Goal: Find specific page/section: Find specific page/section

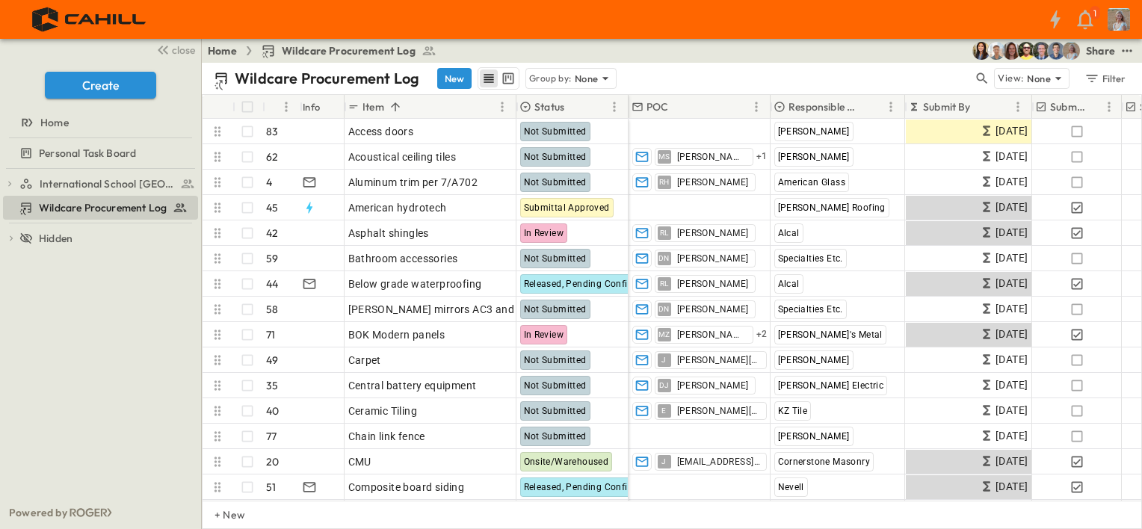
click at [712, 69] on div "Wildcare Procurement Log New Group by: None" at bounding box center [593, 78] width 759 height 22
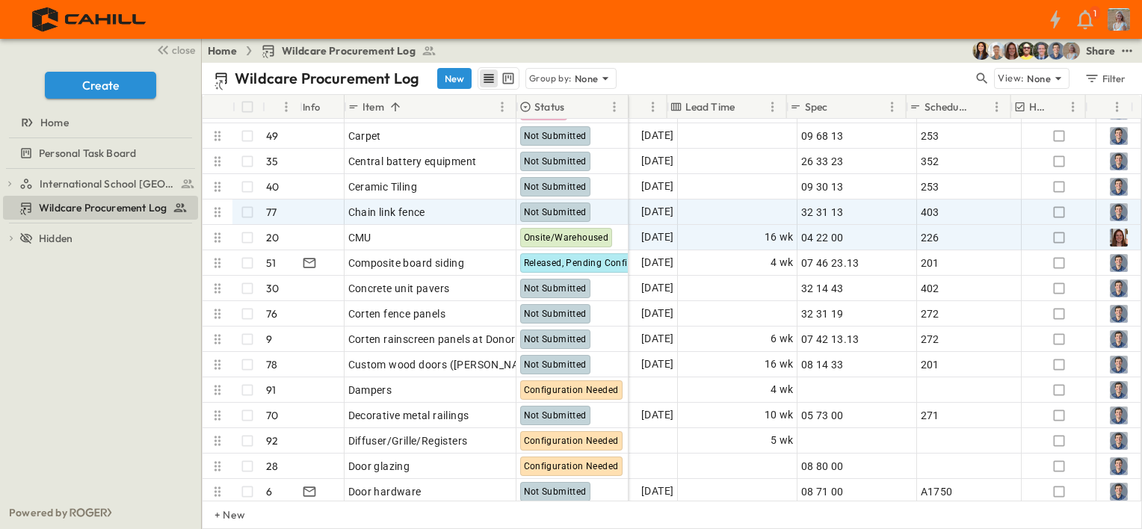
scroll to position [224, 1149]
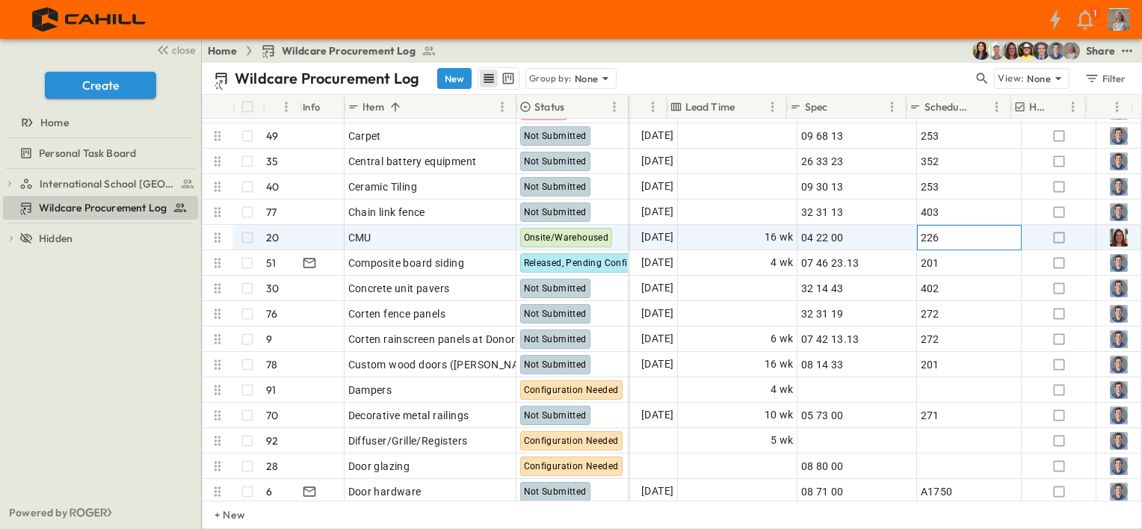
click at [987, 242] on div "226" at bounding box center [969, 237] width 97 height 21
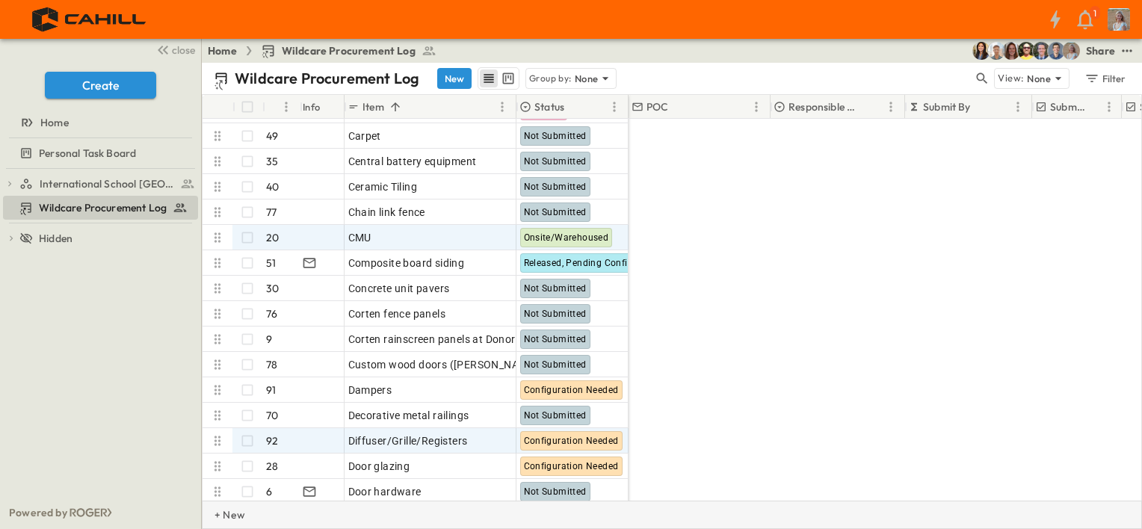
scroll to position [224, 0]
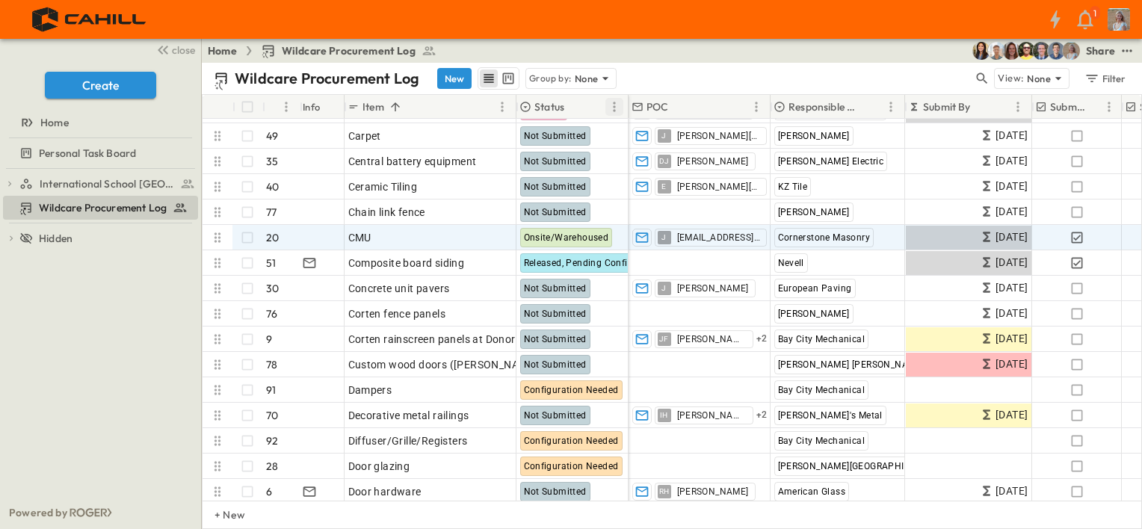
click at [612, 108] on icon "Menu" at bounding box center [614, 106] width 15 height 15
click at [612, 107] on icon "Menu" at bounding box center [614, 106] width 15 height 15
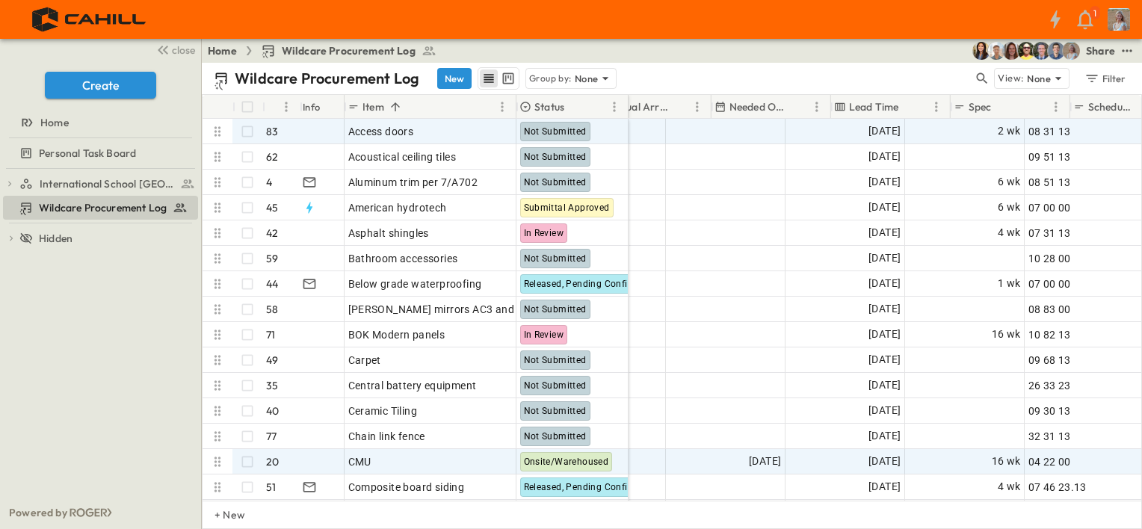
scroll to position [0, 986]
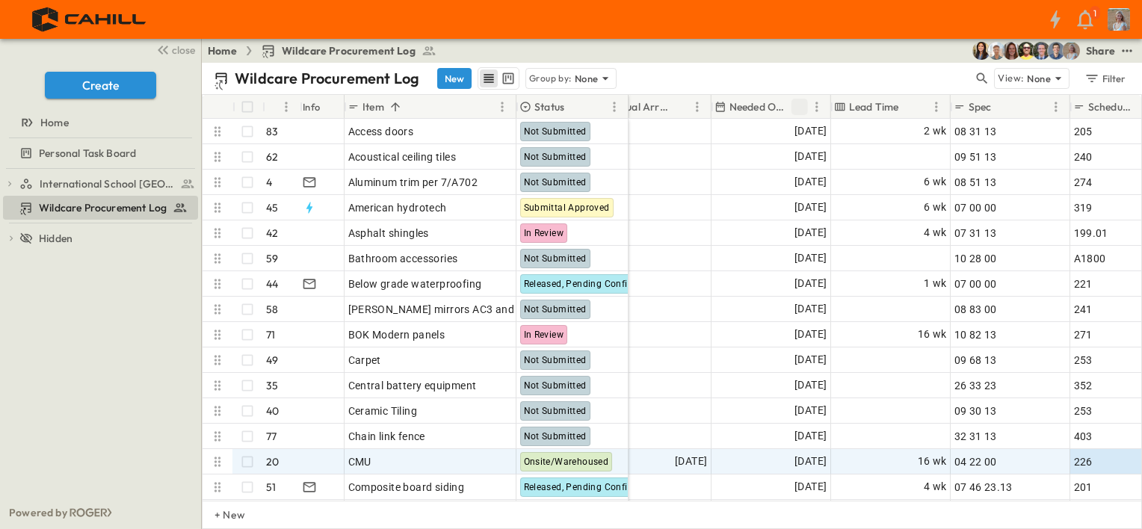
click at [801, 106] on icon "Sort" at bounding box center [799, 106] width 13 height 13
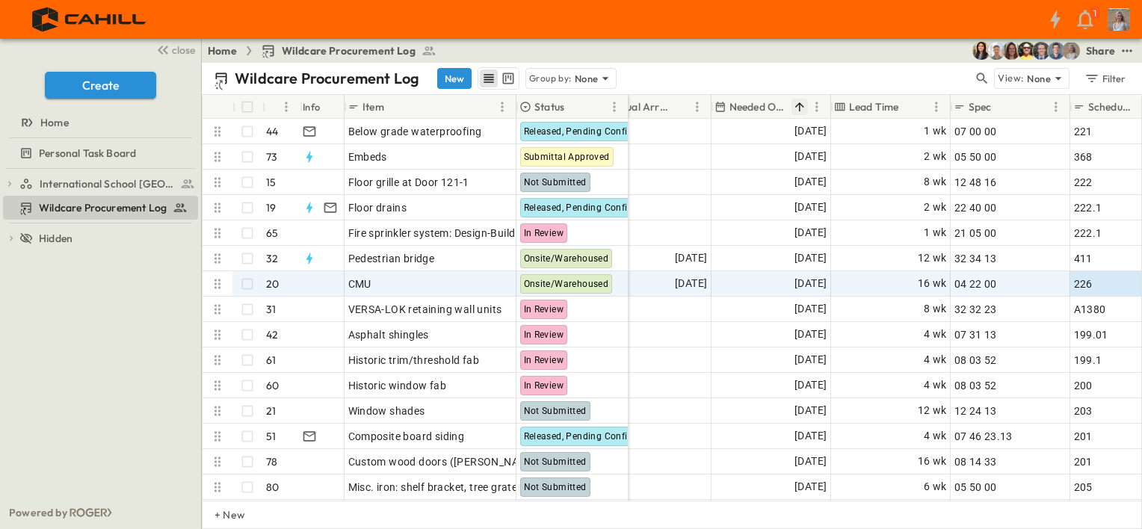
click at [795, 107] on icon "Sort" at bounding box center [799, 106] width 13 height 13
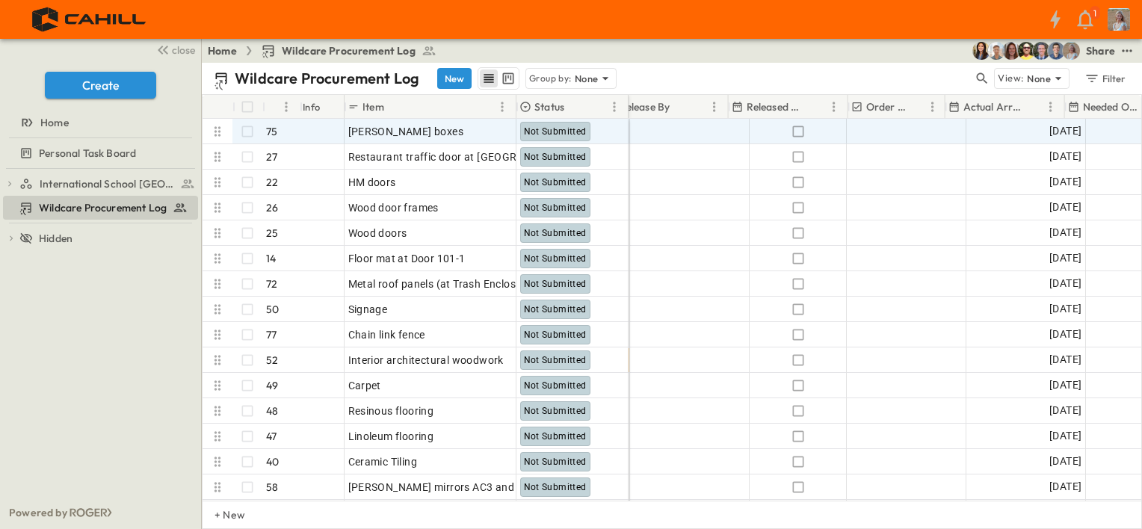
scroll to position [0, 632]
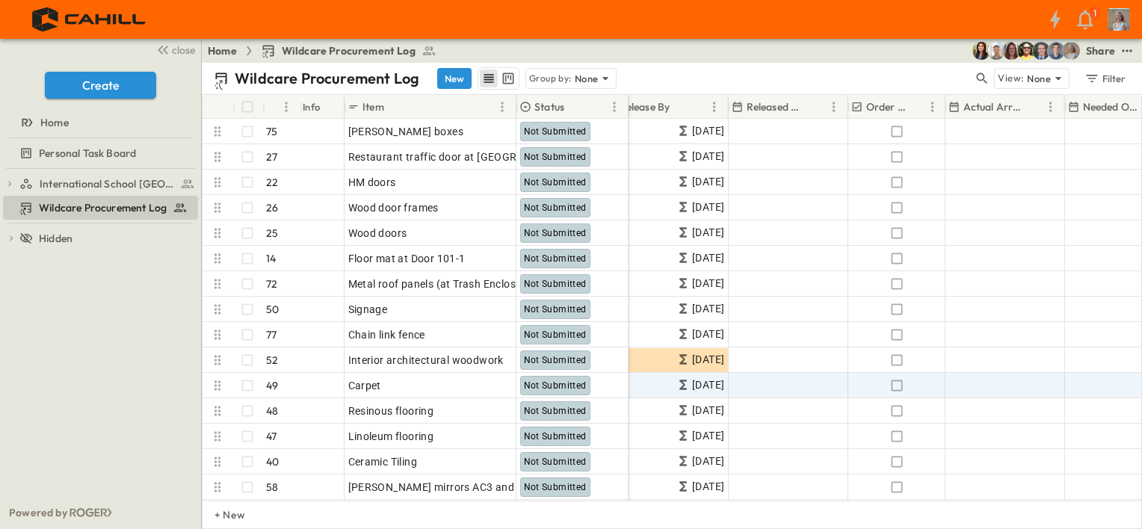
click at [682, 105] on icon "Sort" at bounding box center [680, 106] width 9 height 9
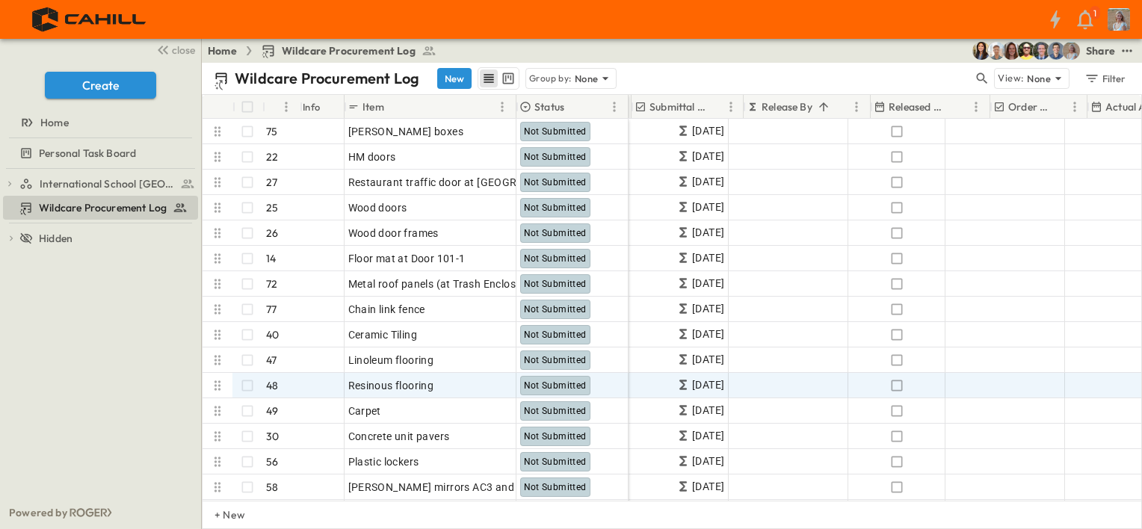
scroll to position [0, 490]
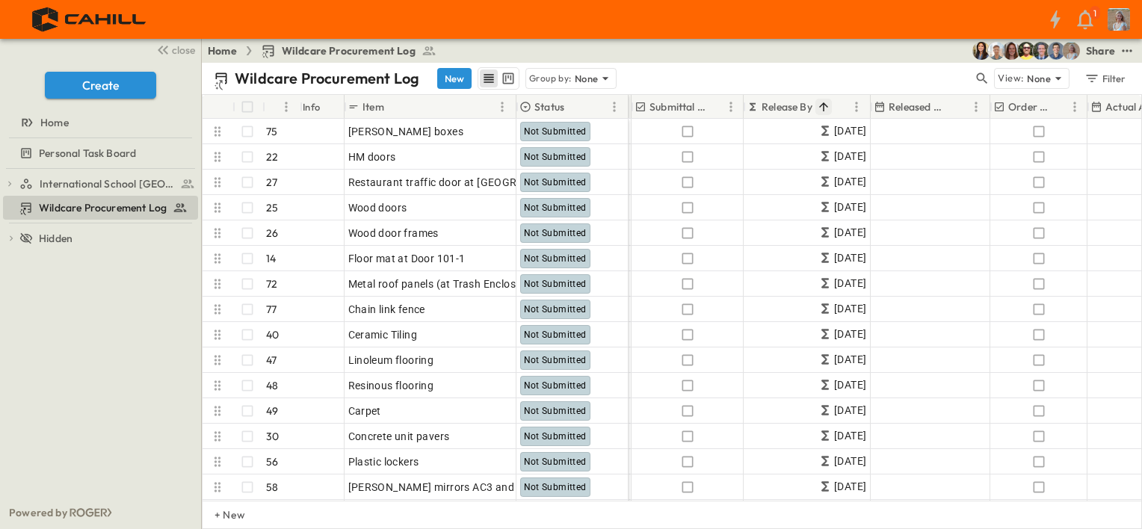
click at [821, 106] on icon "Sort" at bounding box center [823, 106] width 13 height 13
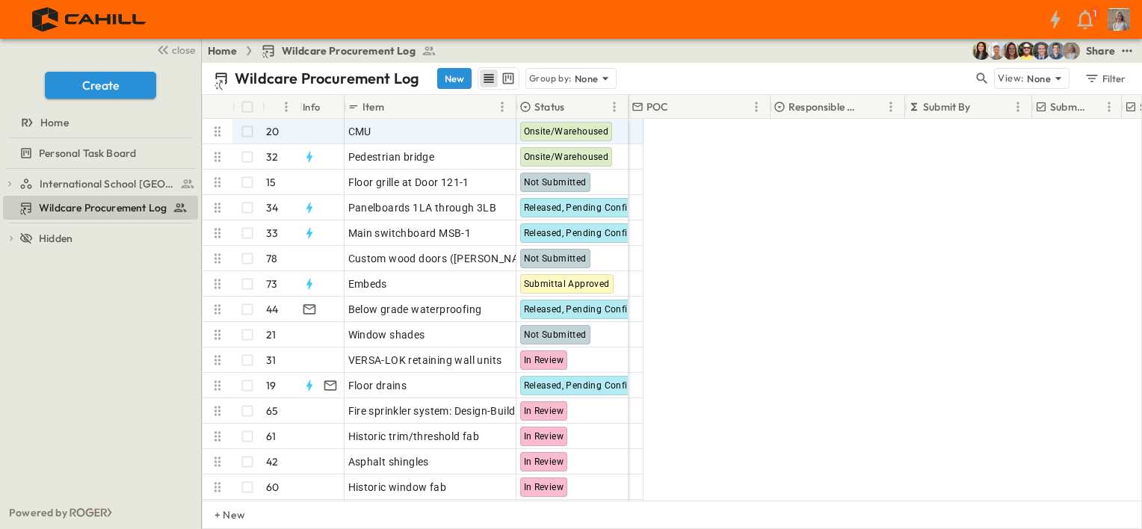
scroll to position [0, 0]
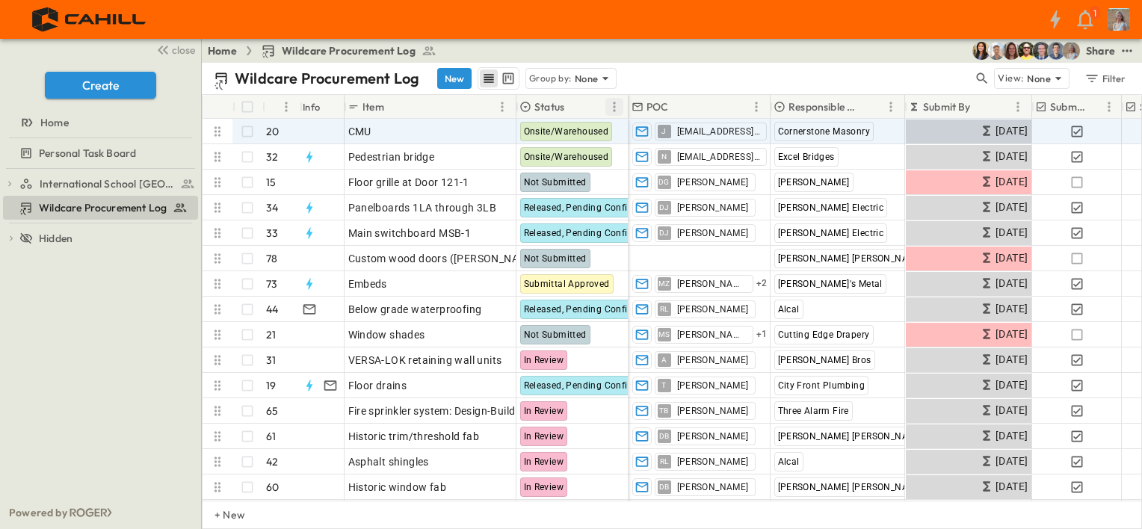
click at [614, 105] on icon "Menu" at bounding box center [614, 106] width 15 height 15
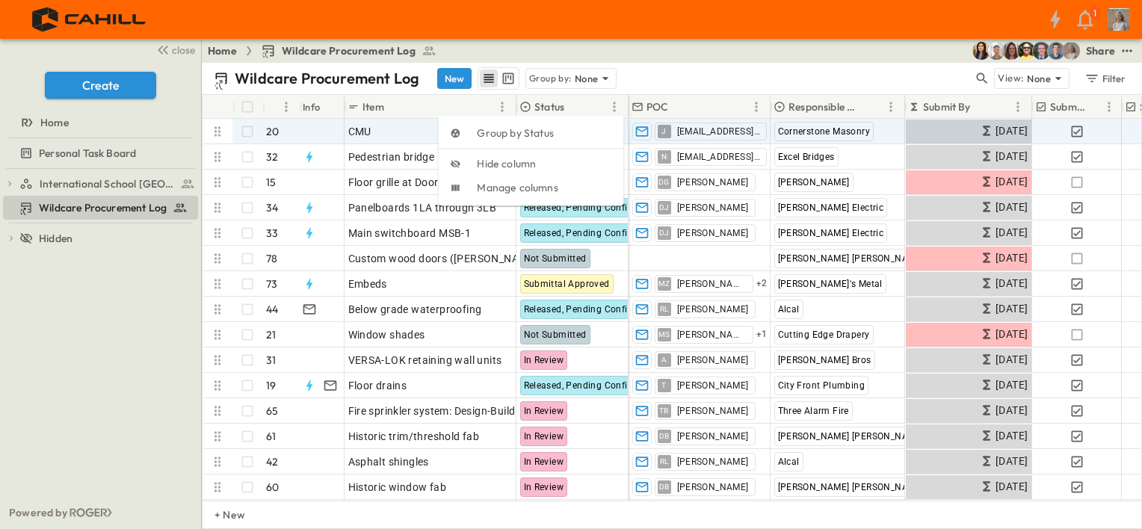
click at [805, 60] on div "Home Wildcare Procurement Log Share" at bounding box center [672, 51] width 940 height 24
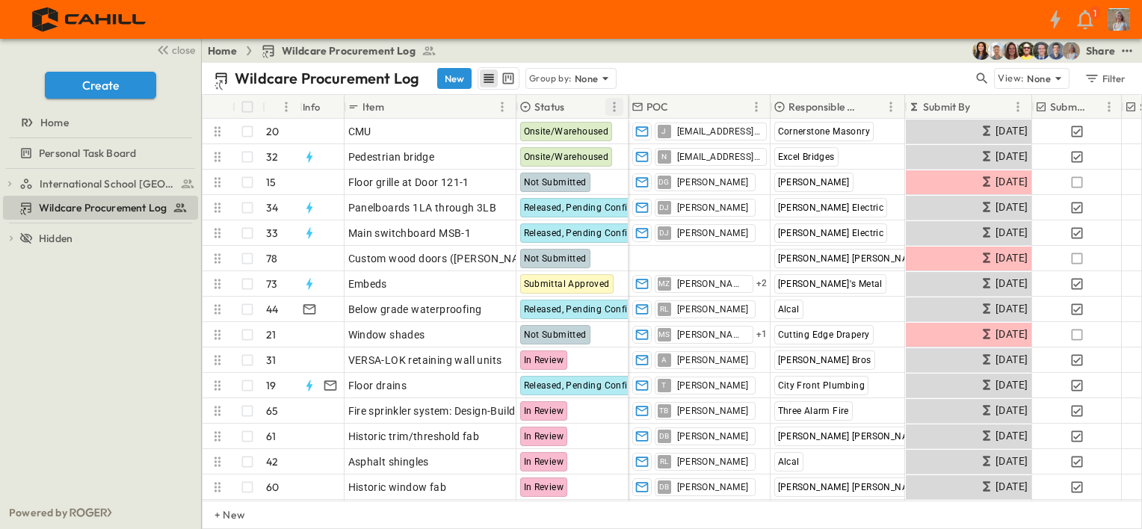
click at [611, 105] on icon "Menu" at bounding box center [614, 106] width 15 height 15
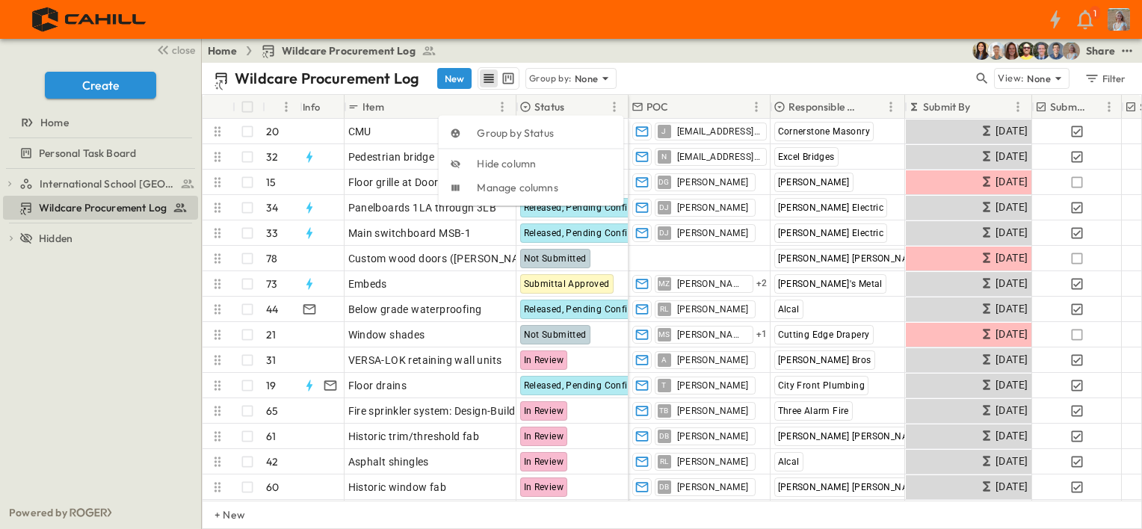
click at [638, 82] on div "Wildcare Procurement Log New Group by: None" at bounding box center [593, 78] width 759 height 22
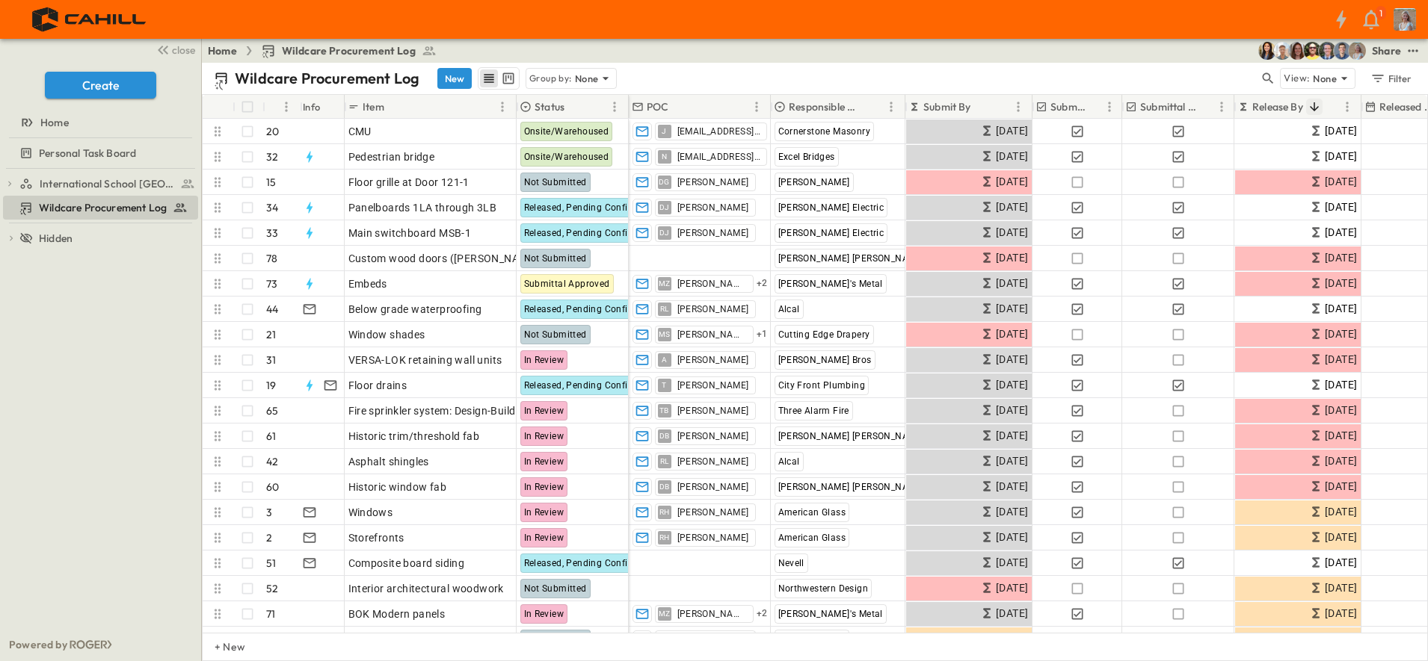
drag, startPoint x: 1141, startPoint y: 3, endPoint x: 738, endPoint y: 72, distance: 408.7
click at [738, 72] on div "Wildcare Procurement Log New Group by: None" at bounding box center [736, 78] width 1045 height 22
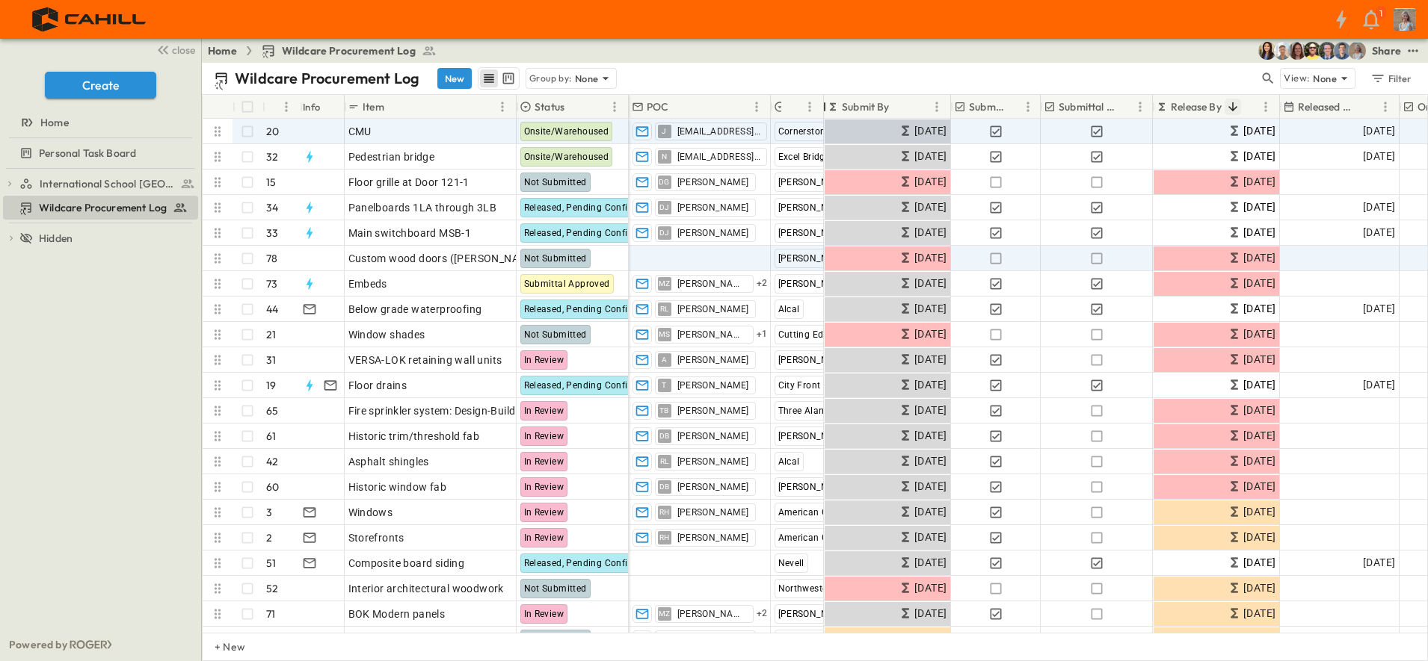
drag, startPoint x: 909, startPoint y: 104, endPoint x: 684, endPoint y: 262, distance: 274.7
click at [827, 138] on div "# Info Item Status POC Responsible Contractor Submit By Submitted? Submittal Ap…" at bounding box center [815, 364] width 1224 height 538
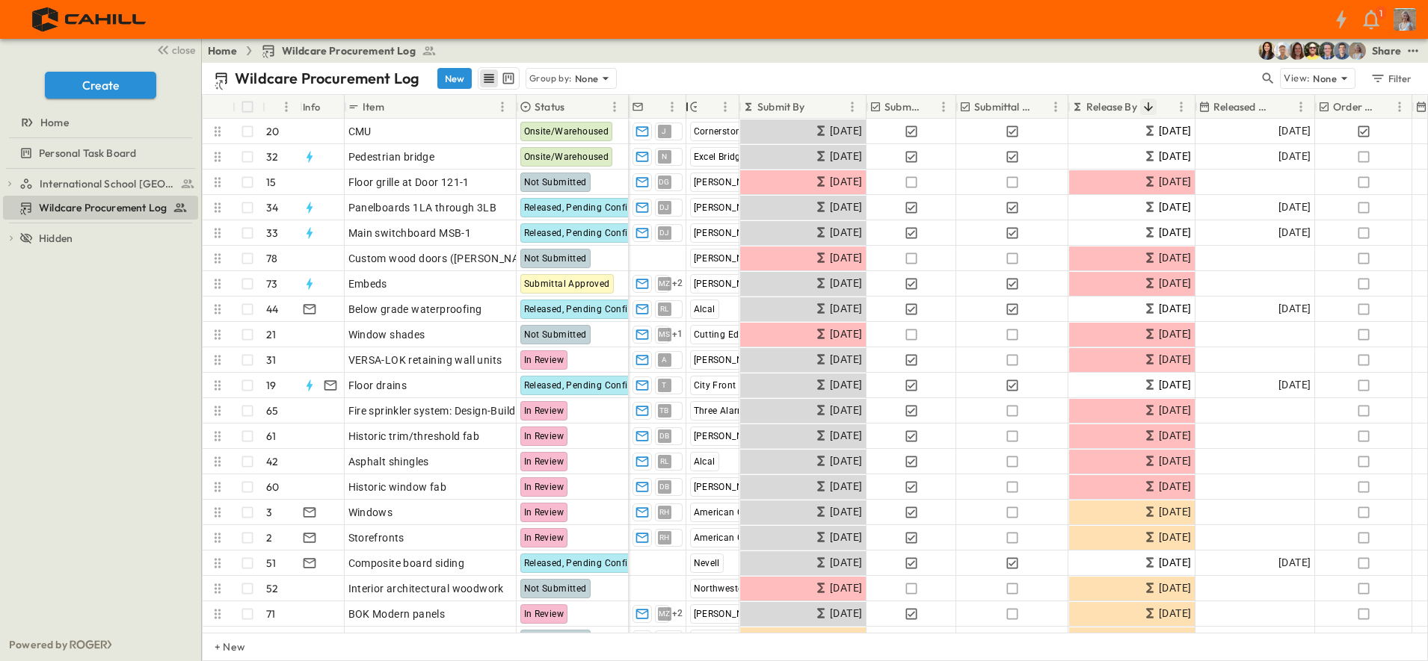
drag, startPoint x: 771, startPoint y: 102, endPoint x: 687, endPoint y: 111, distance: 85.0
click at [687, 111] on div at bounding box center [686, 107] width 15 height 42
click at [870, 62] on div "Home Wildcare Procurement Log Share" at bounding box center [815, 51] width 1226 height 24
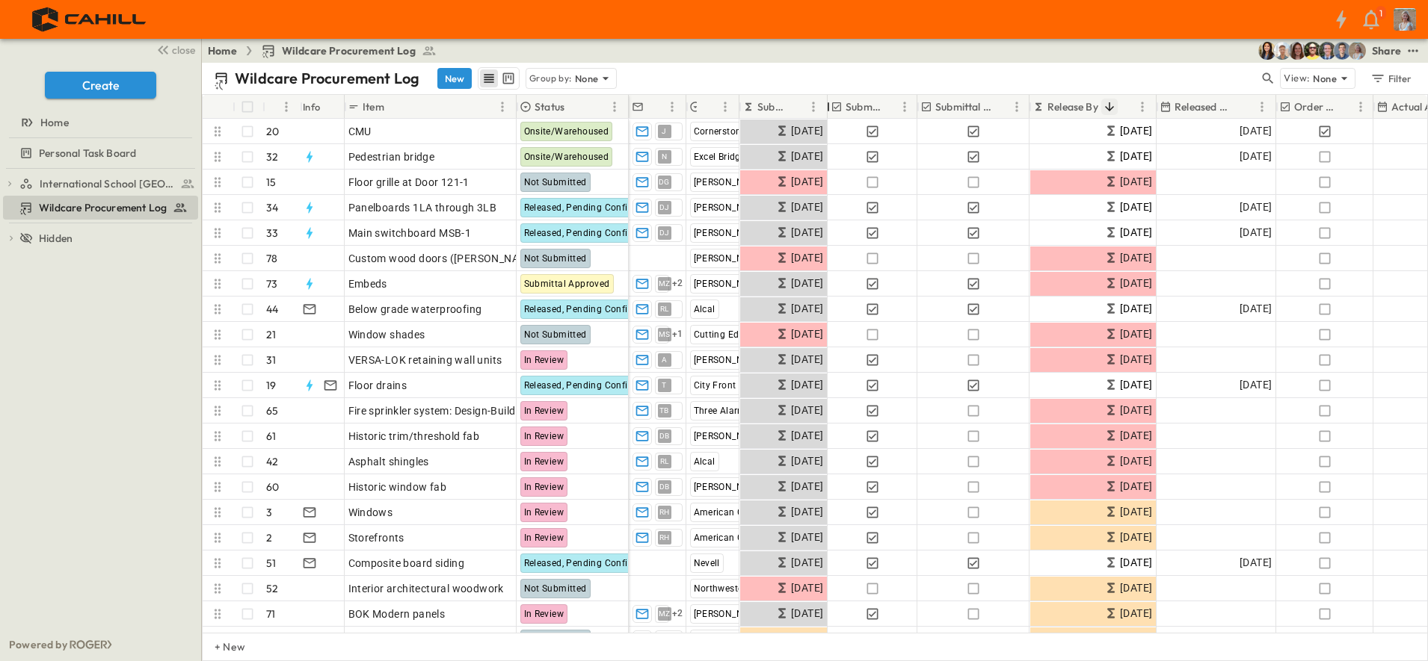
drag, startPoint x: 862, startPoint y: 101, endPoint x: 824, endPoint y: 106, distance: 39.2
click at [824, 106] on div at bounding box center [828, 107] width 15 height 42
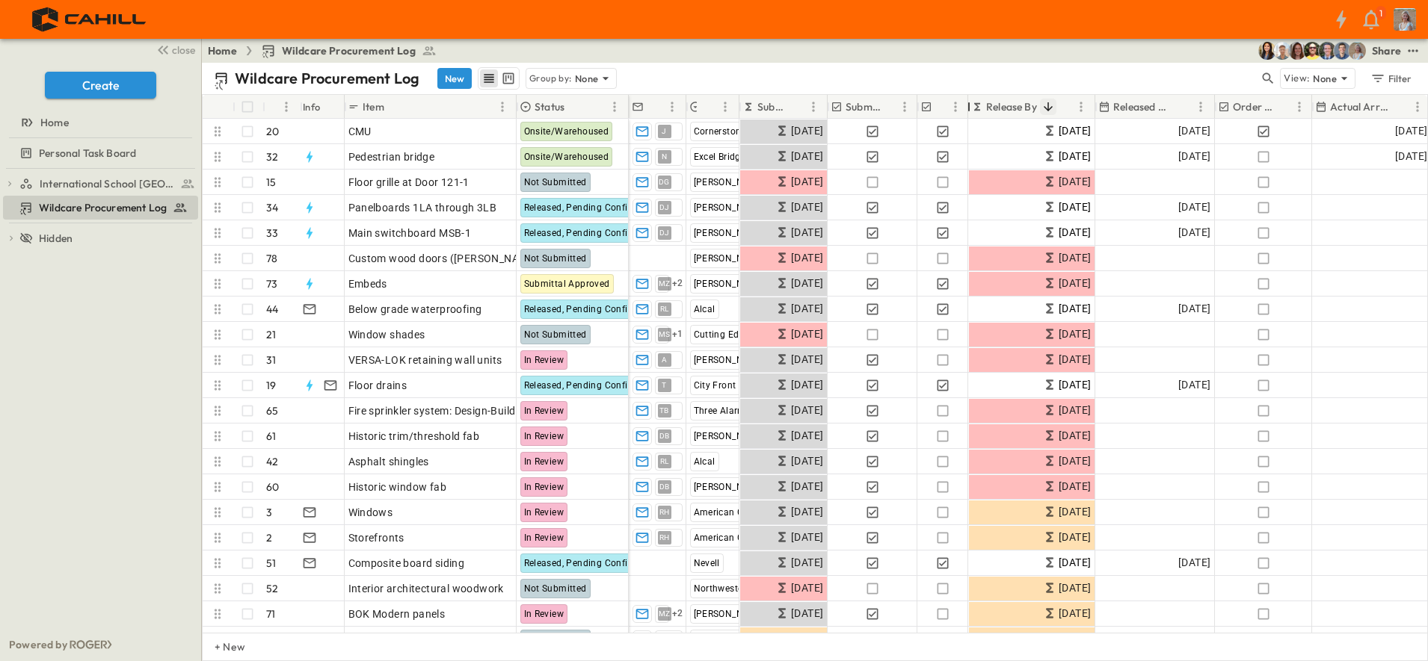
drag, startPoint x: 1028, startPoint y: 108, endPoint x: 966, endPoint y: 114, distance: 61.7
click at [966, 114] on div at bounding box center [968, 107] width 15 height 42
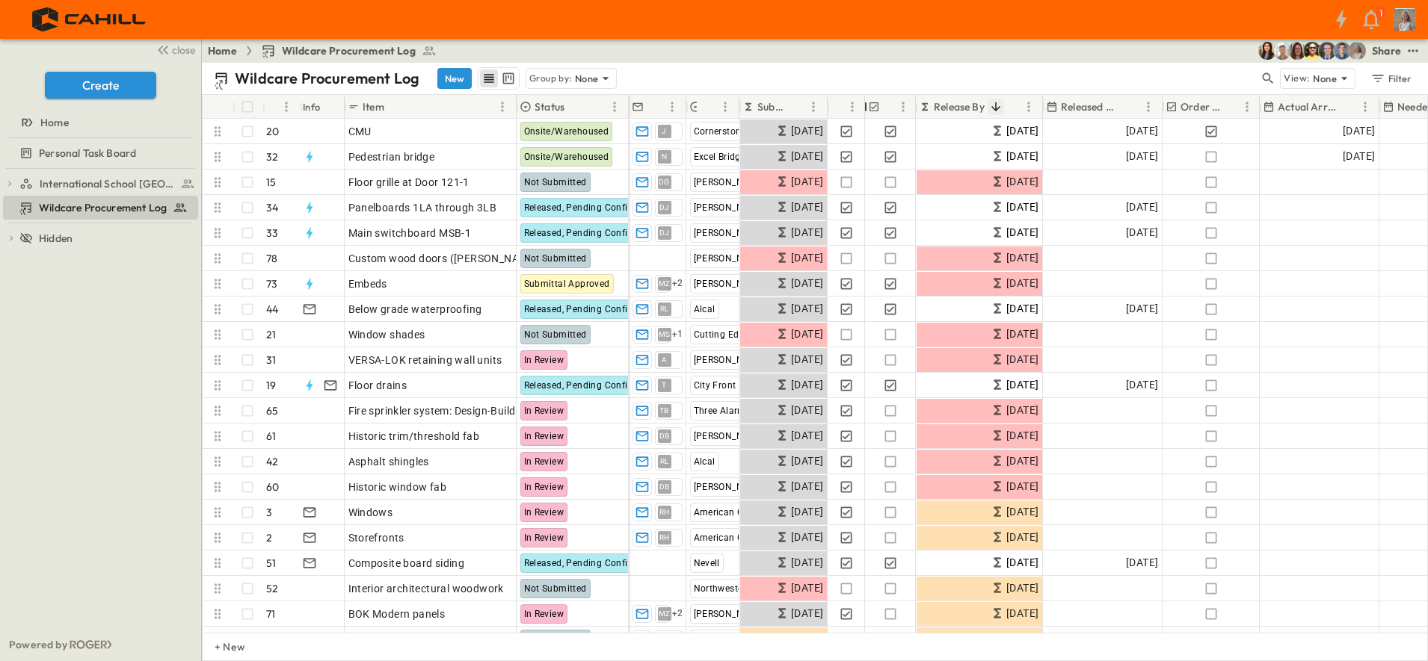
drag, startPoint x: 915, startPoint y: 105, endPoint x: 861, endPoint y: 111, distance: 54.1
click at [861, 111] on div at bounding box center [865, 107] width 15 height 42
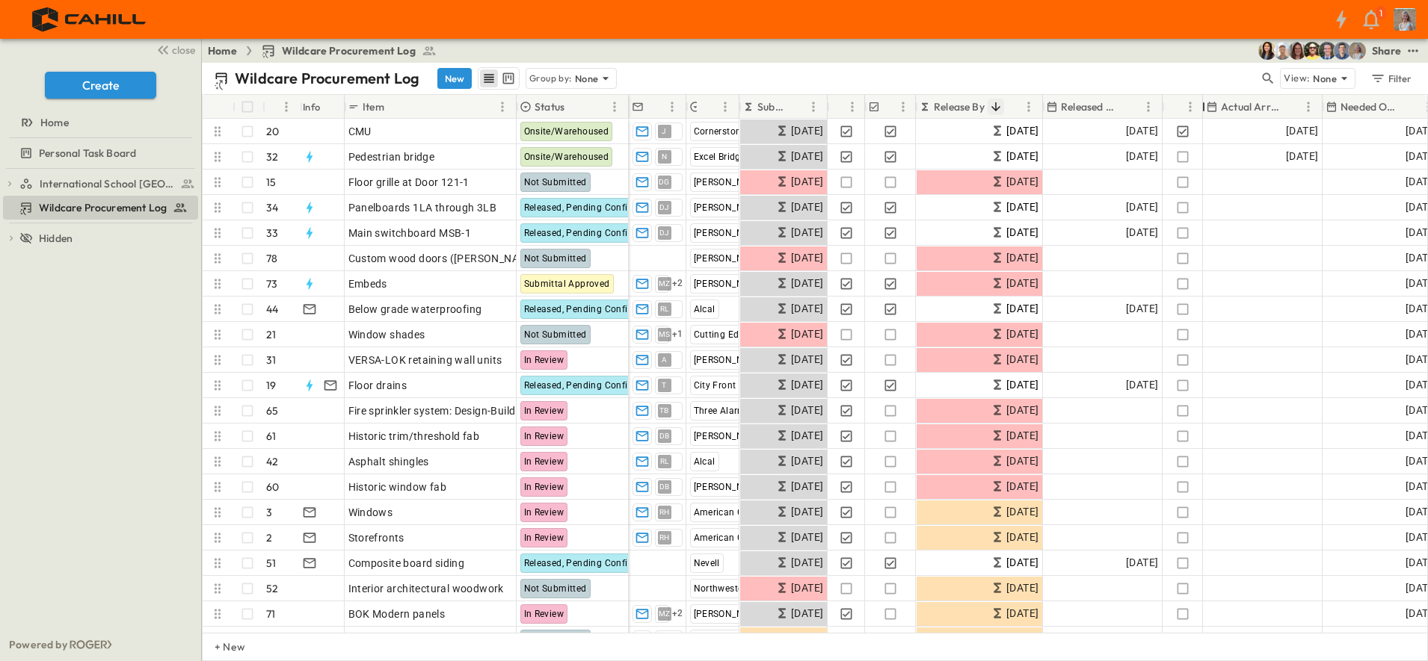
drag, startPoint x: 1255, startPoint y: 101, endPoint x: 1198, endPoint y: 112, distance: 57.9
click at [1141, 112] on div at bounding box center [1203, 107] width 15 height 42
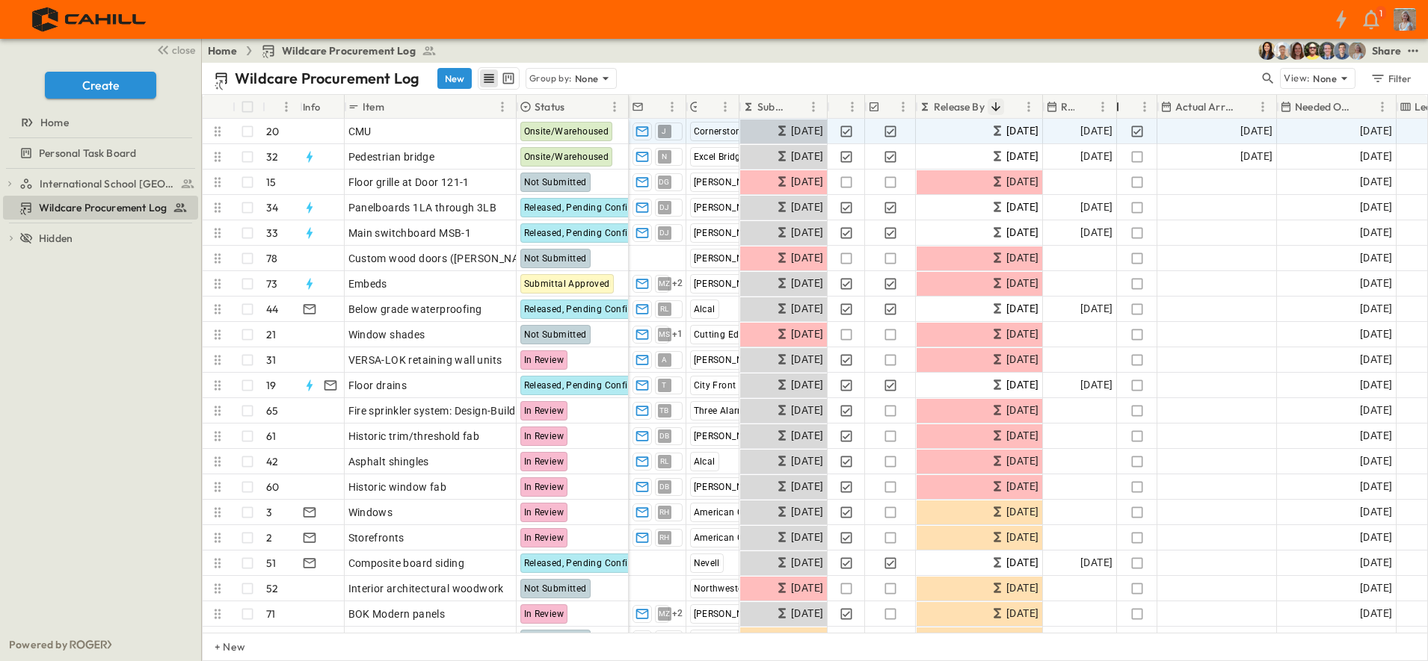
drag, startPoint x: 1162, startPoint y: 108, endPoint x: 1117, endPoint y: 127, distance: 48.6
click at [1117, 109] on div at bounding box center [1117, 107] width 15 height 42
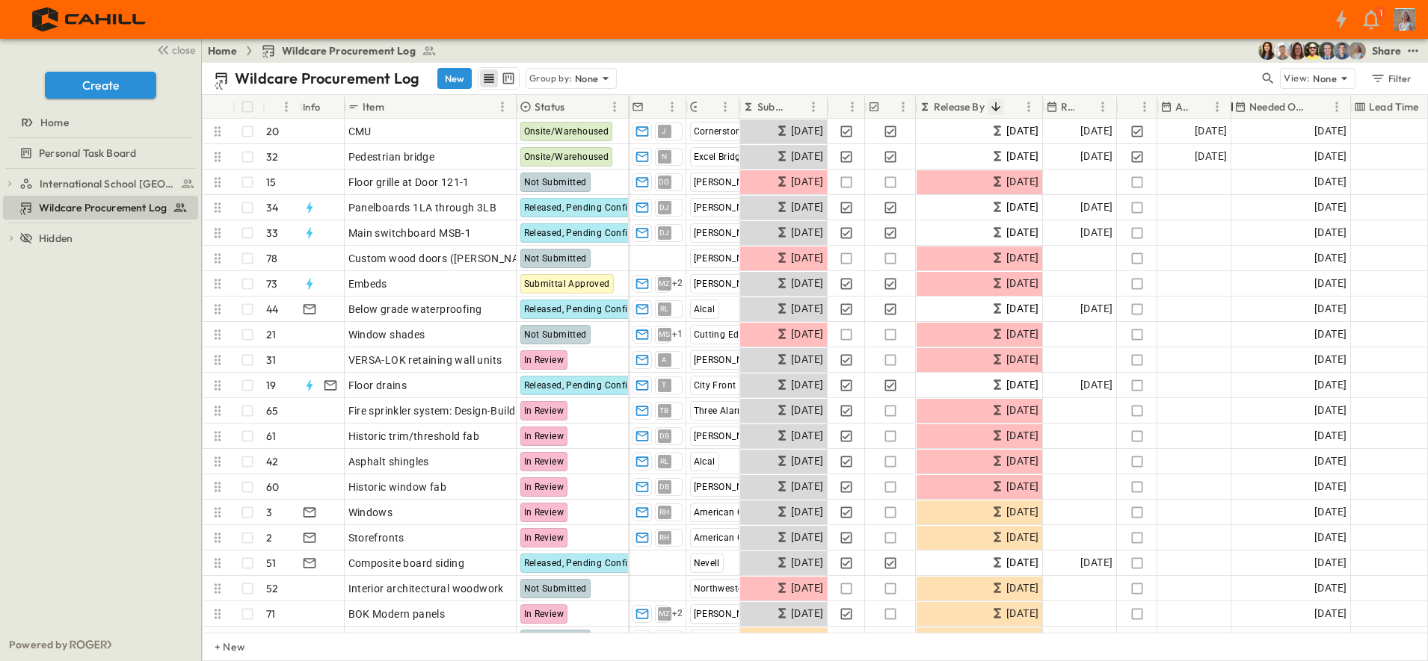
drag, startPoint x: 1274, startPoint y: 102, endPoint x: 1229, endPoint y: 111, distance: 46.5
click at [1141, 111] on div at bounding box center [1231, 107] width 15 height 42
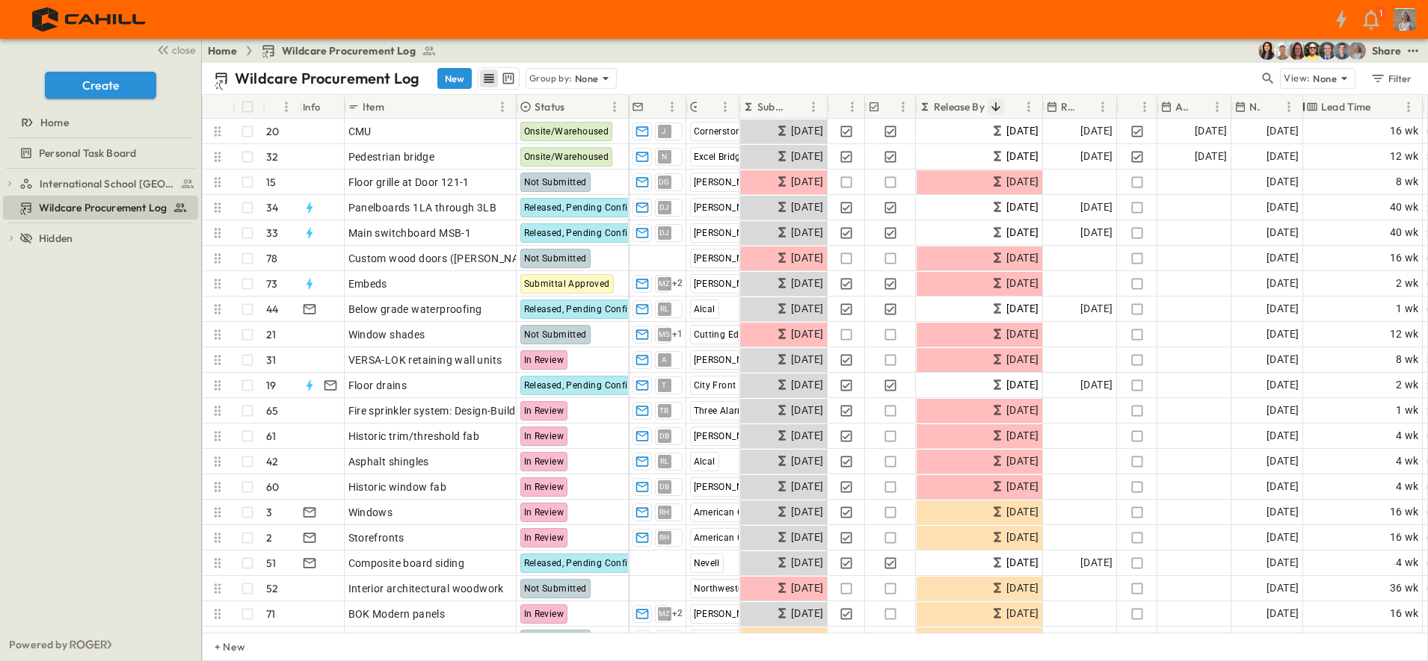
drag, startPoint x: 1348, startPoint y: 107, endPoint x: 1300, endPoint y: 118, distance: 49.1
click at [1141, 118] on div "# Info Item Status POC Responsible Contractor Submit By Submitted? Submittal Ap…" at bounding box center [815, 107] width 1224 height 24
drag, startPoint x: 1420, startPoint y: 102, endPoint x: 1391, endPoint y: 114, distance: 31.5
click at [1141, 114] on div at bounding box center [1393, 107] width 15 height 42
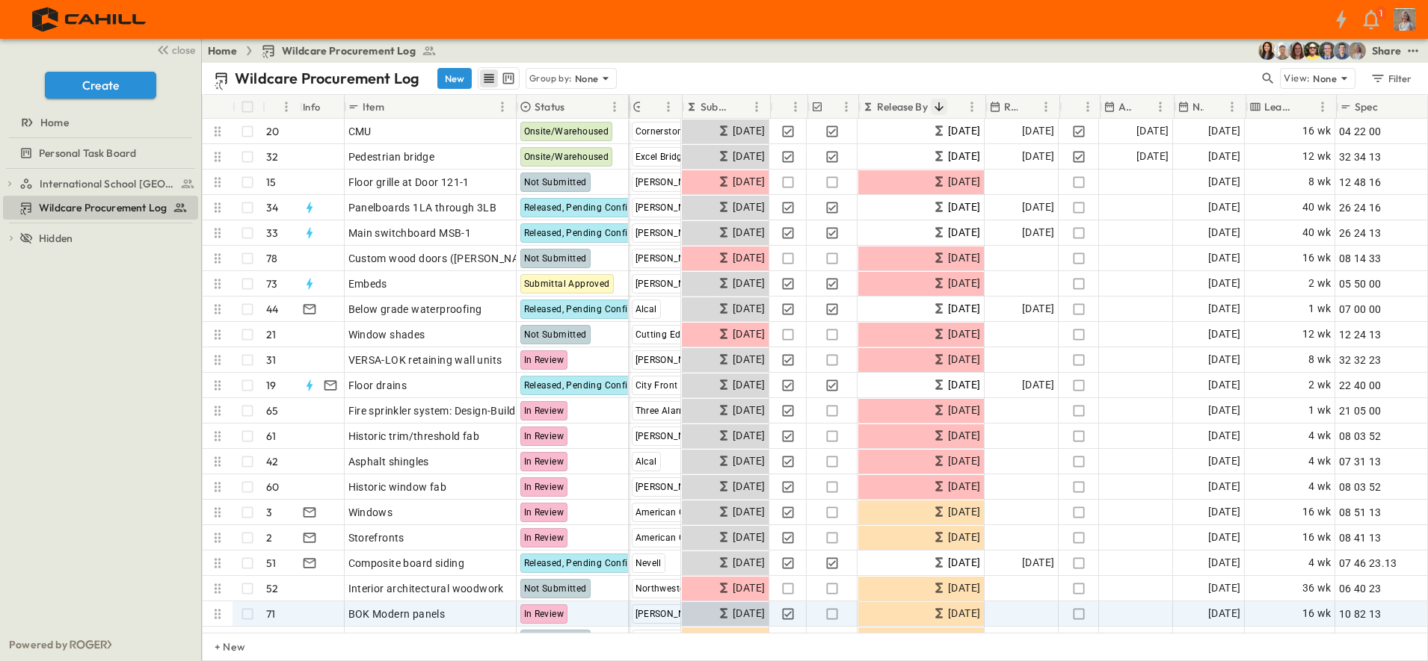
scroll to position [0, 57]
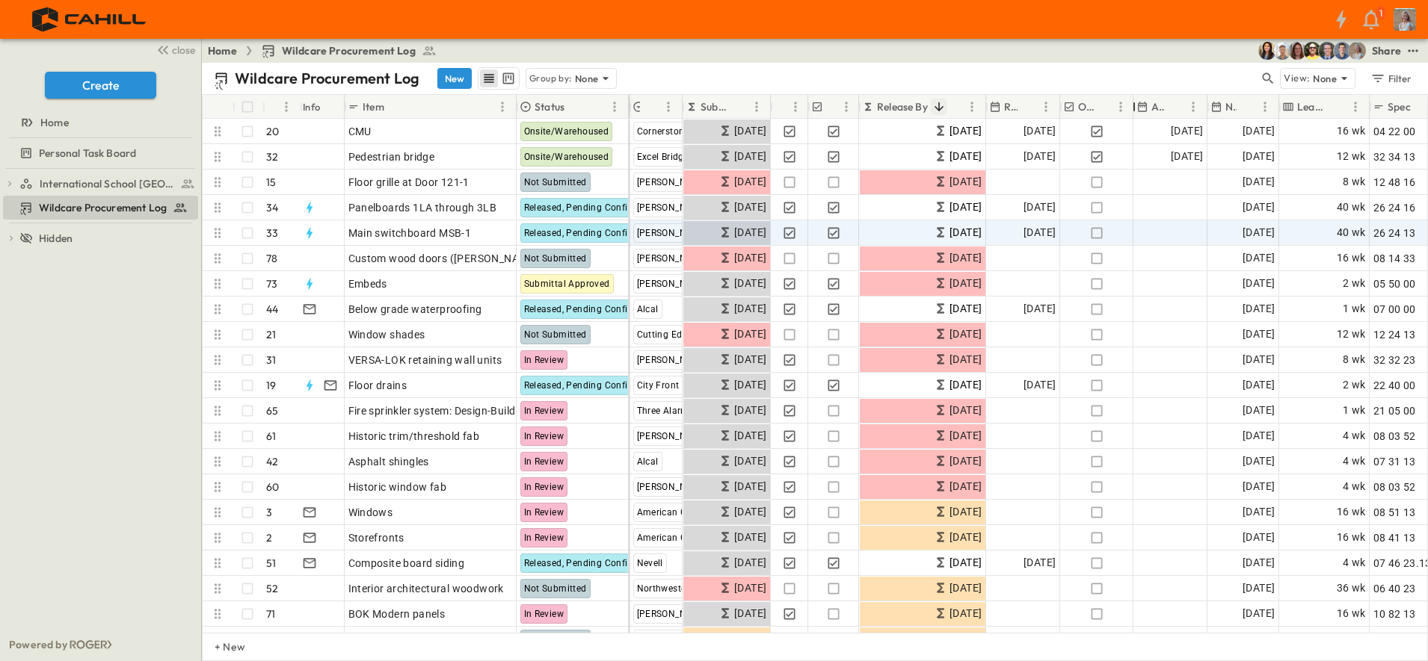
drag, startPoint x: 1098, startPoint y: 109, endPoint x: 1138, endPoint y: 234, distance: 131.0
click at [1130, 111] on div at bounding box center [1133, 107] width 15 height 42
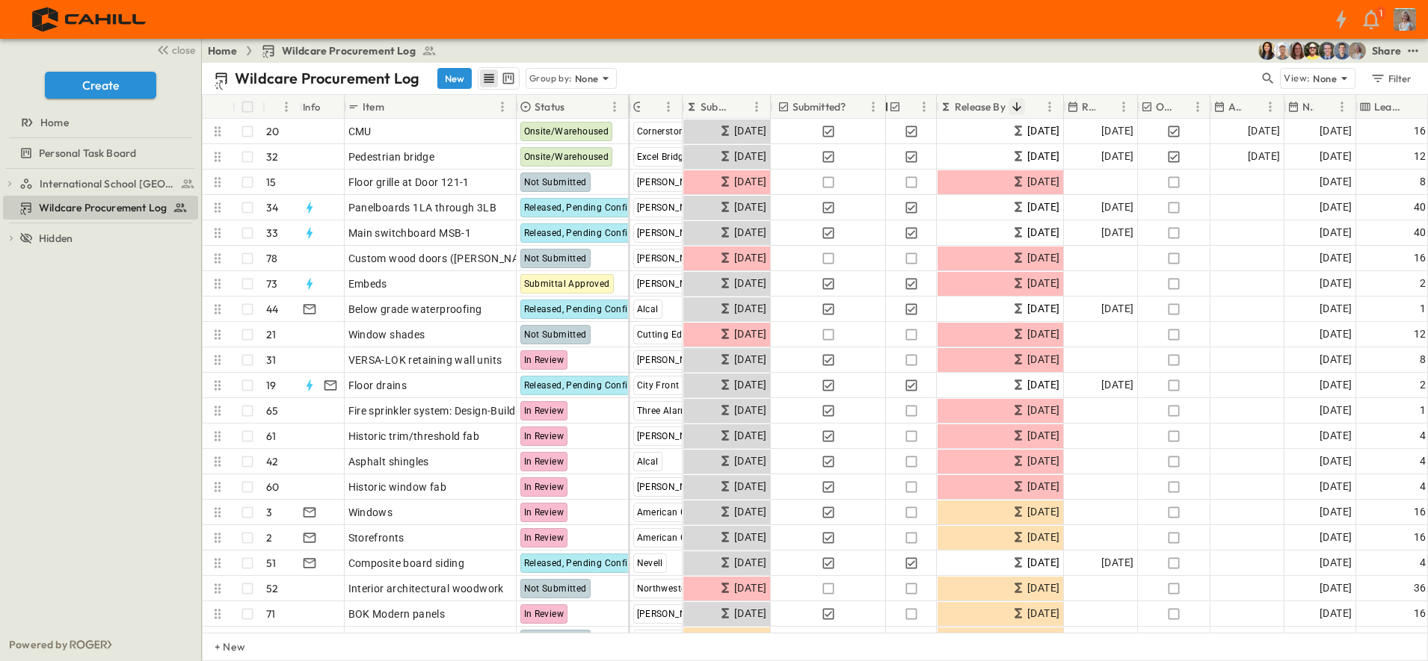
drag, startPoint x: 811, startPoint y: 102, endPoint x: 889, endPoint y: 113, distance: 78.5
click at [889, 113] on div at bounding box center [886, 107] width 15 height 42
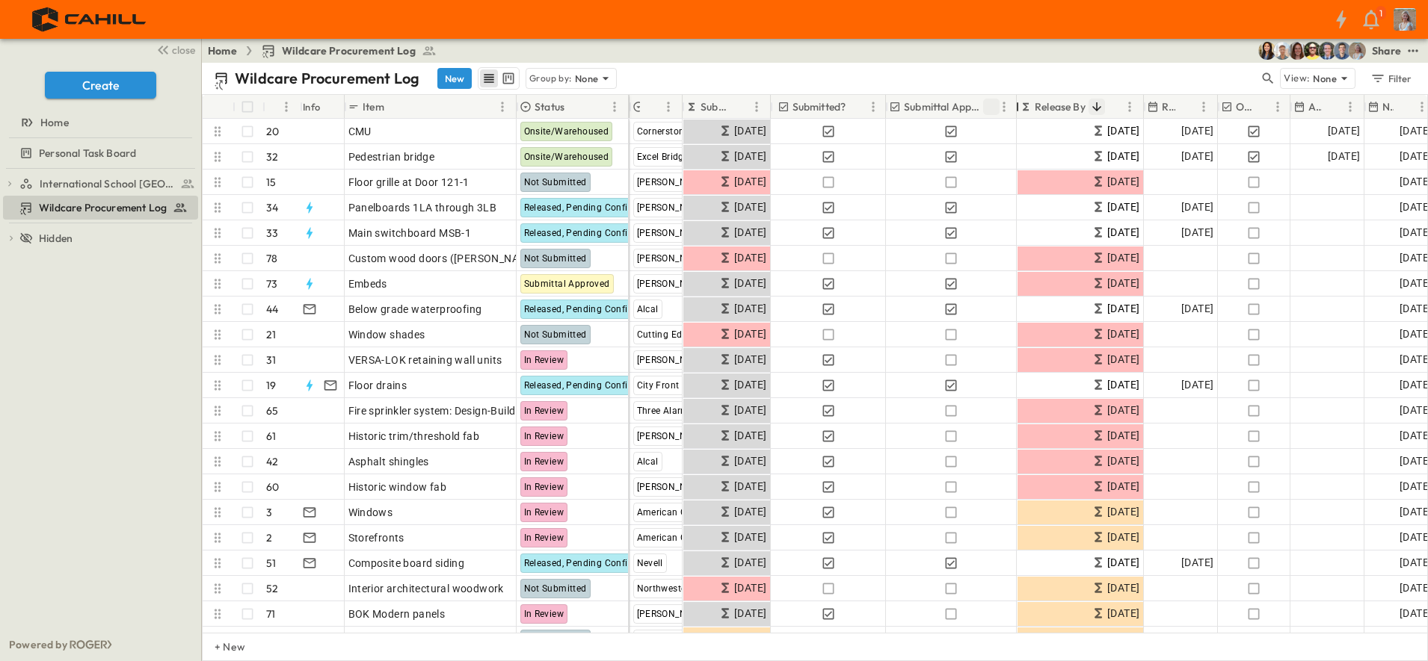
drag, startPoint x: 936, startPoint y: 105, endPoint x: 1016, endPoint y: 104, distance: 80.0
click at [1016, 104] on div at bounding box center [1017, 107] width 15 height 42
drag, startPoint x: 1277, startPoint y: 105, endPoint x: 1207, endPoint y: 76, distance: 75.8
click at [1141, 76] on div "Wildcare Procurement Log New Group by: None" at bounding box center [736, 78] width 1045 height 22
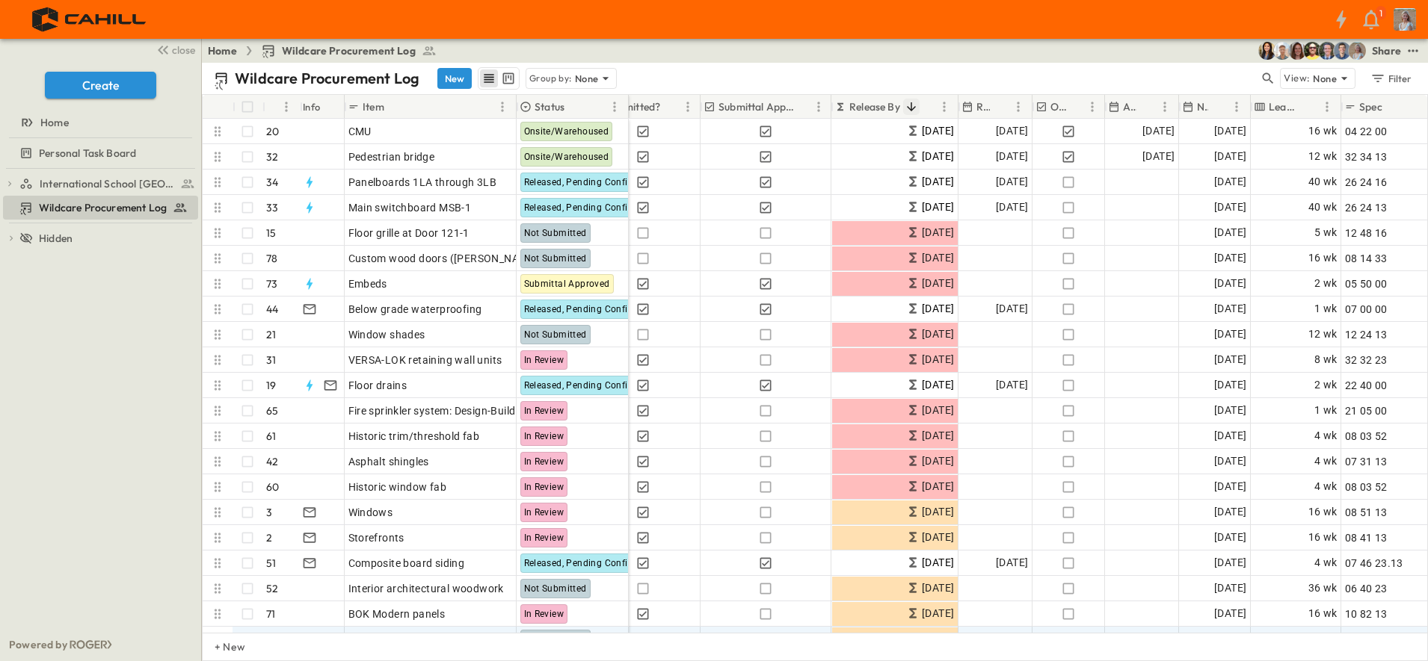
scroll to position [0, 242]
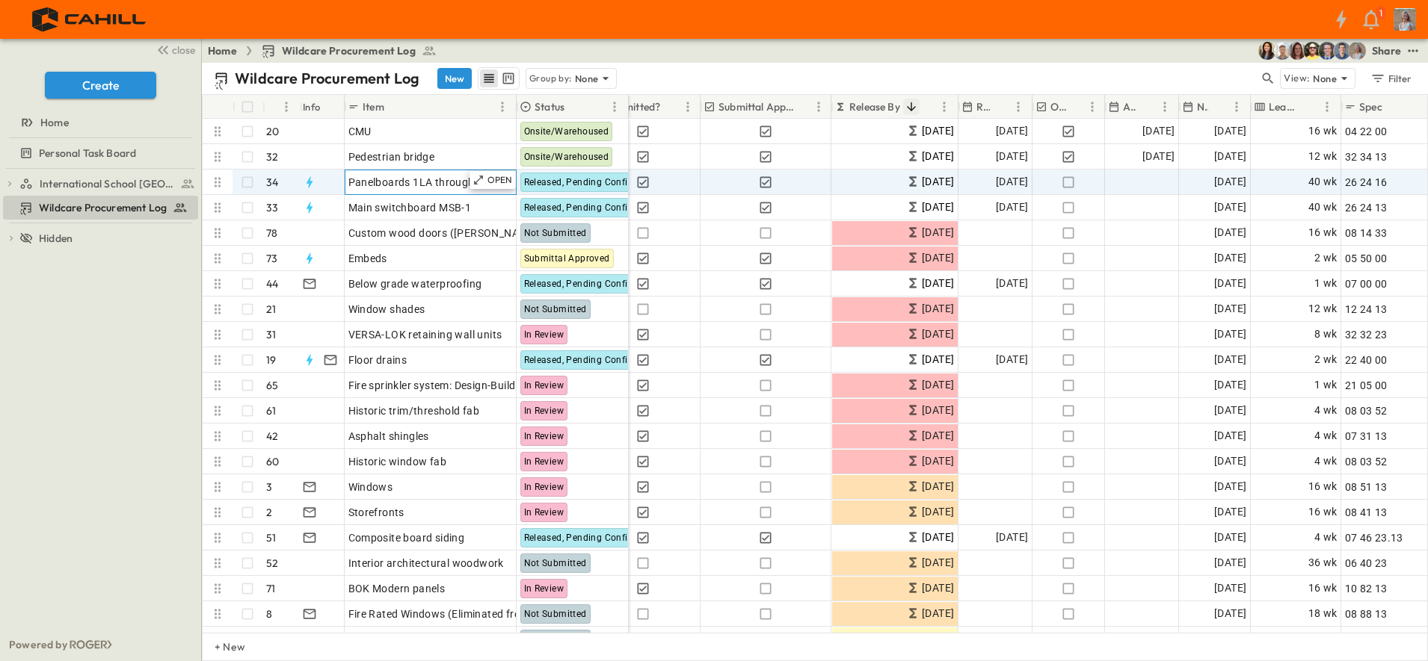
click at [389, 180] on span "Panelboards 1LA through 3LB" at bounding box center [422, 182] width 149 height 15
click at [336, 185] on div at bounding box center [320, 182] width 46 height 24
click at [396, 182] on span "Panelboards 1LA through 3LB" at bounding box center [422, 182] width 149 height 15
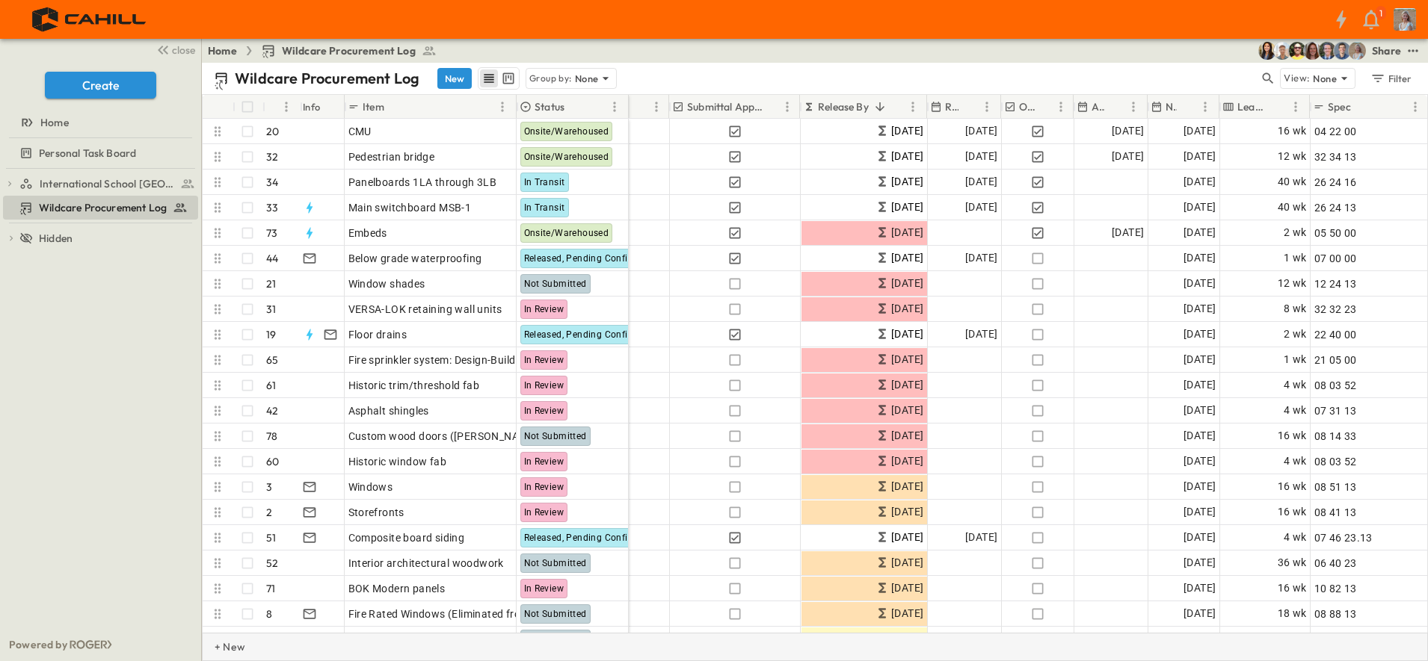
scroll to position [0, 274]
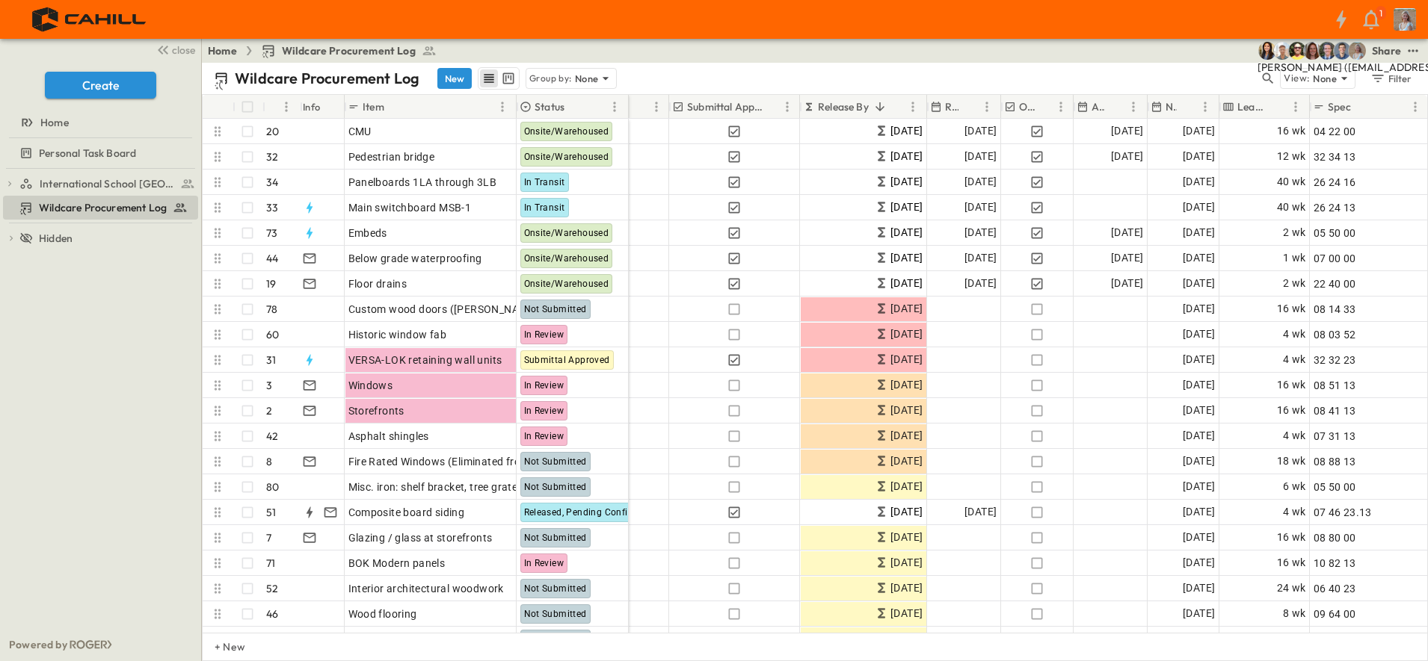
click at [1326, 49] on img "Jared Salin (jsalin@cahill-sf.com)" at bounding box center [1327, 51] width 18 height 18
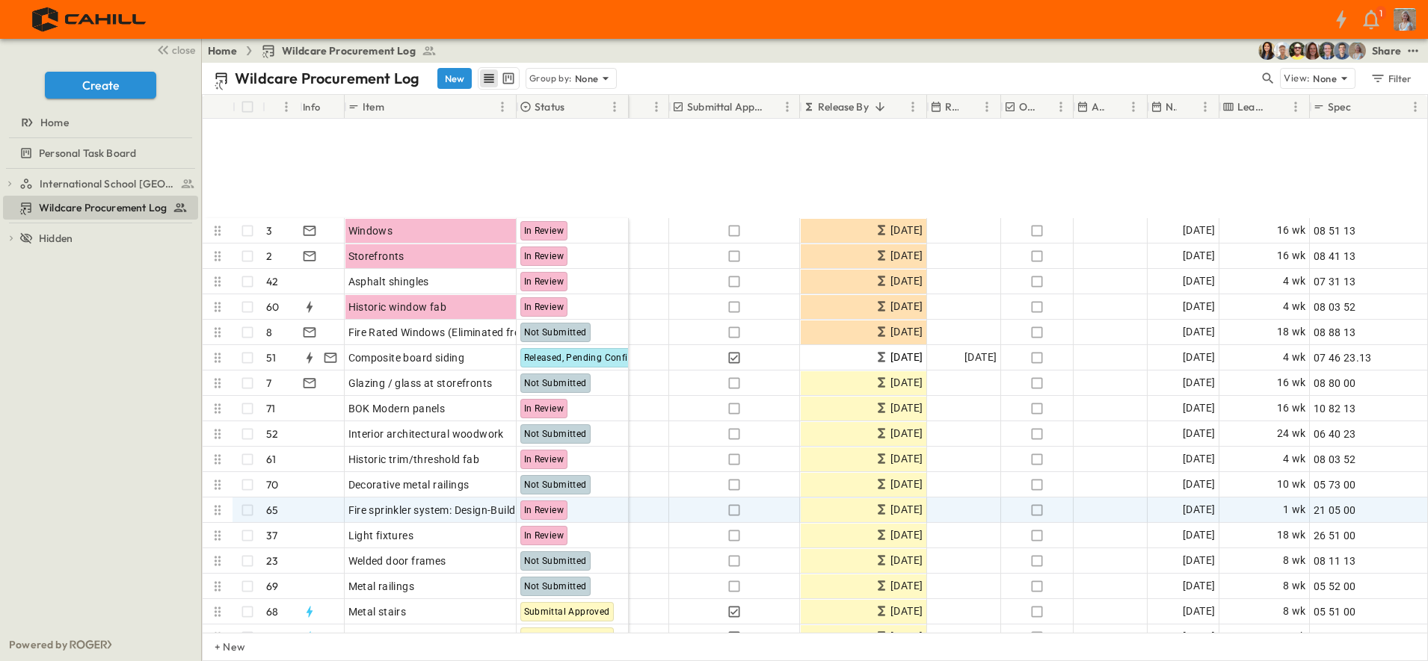
scroll to position [280, 274]
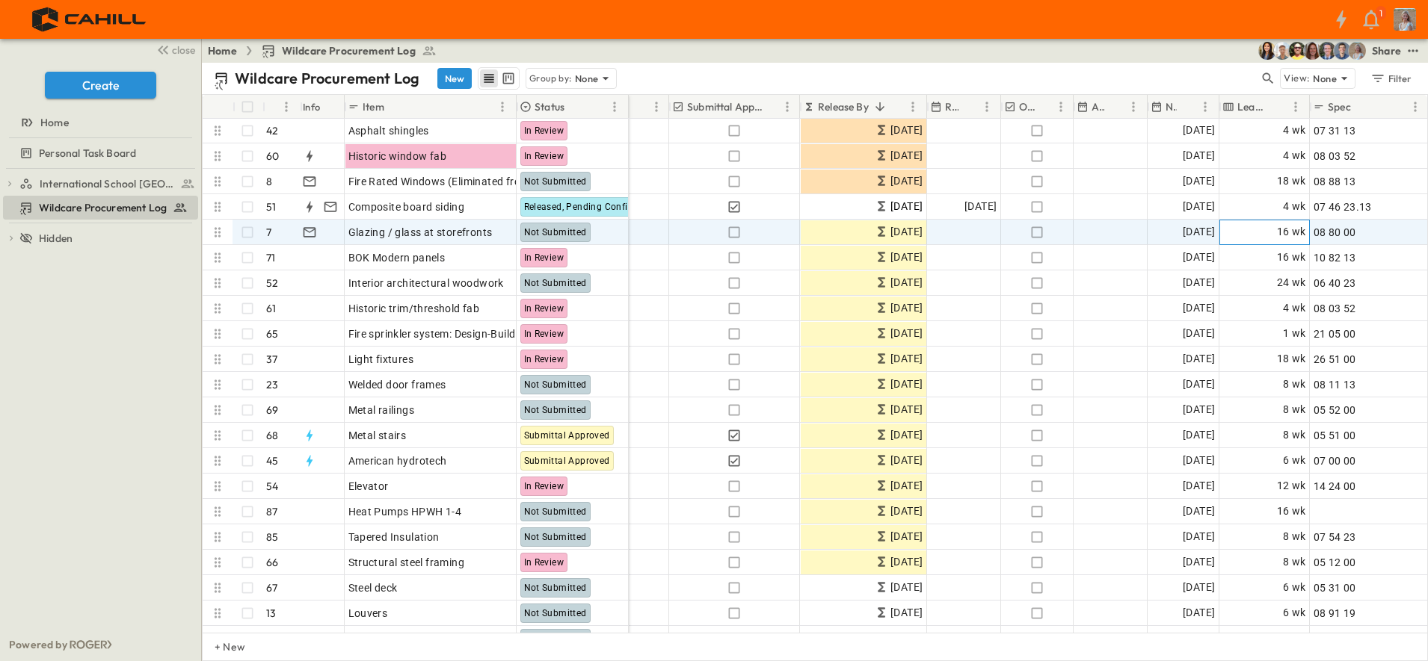
drag, startPoint x: 1260, startPoint y: 231, endPoint x: 1253, endPoint y: 237, distance: 9.6
click at [1259, 231] on div "16 wk" at bounding box center [1264, 232] width 89 height 24
click at [1283, 232] on body "1 close Create Home Personal Task Board International School [GEOGRAPHIC_DATA] …" at bounding box center [714, 330] width 1428 height 661
type input "*"
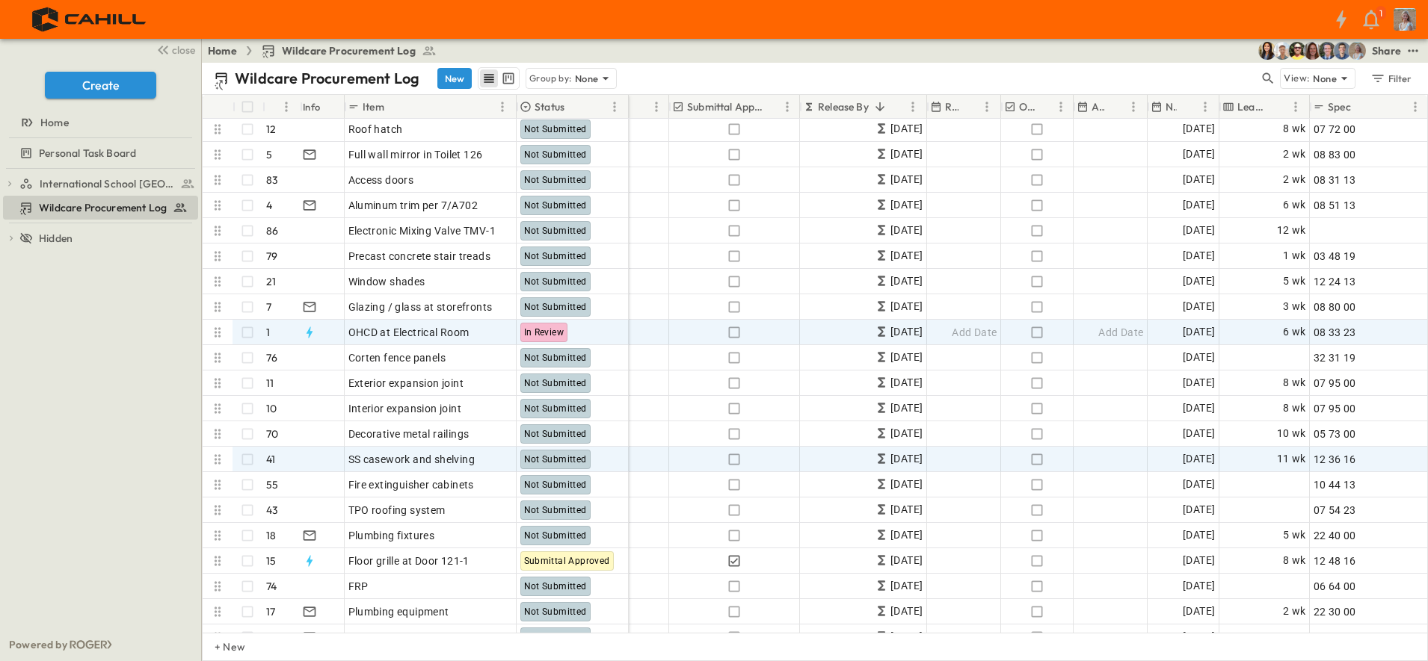
scroll to position [803, 274]
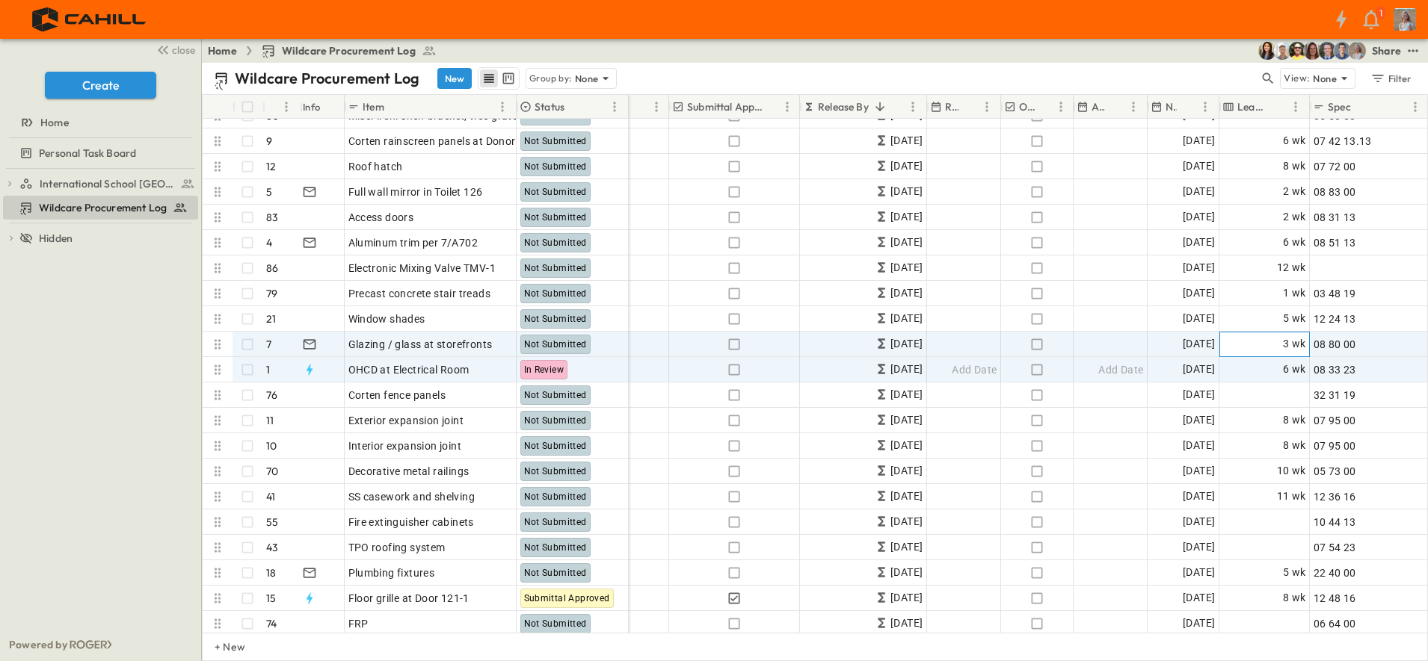
click at [1271, 357] on div "3 wk" at bounding box center [1264, 345] width 89 height 24
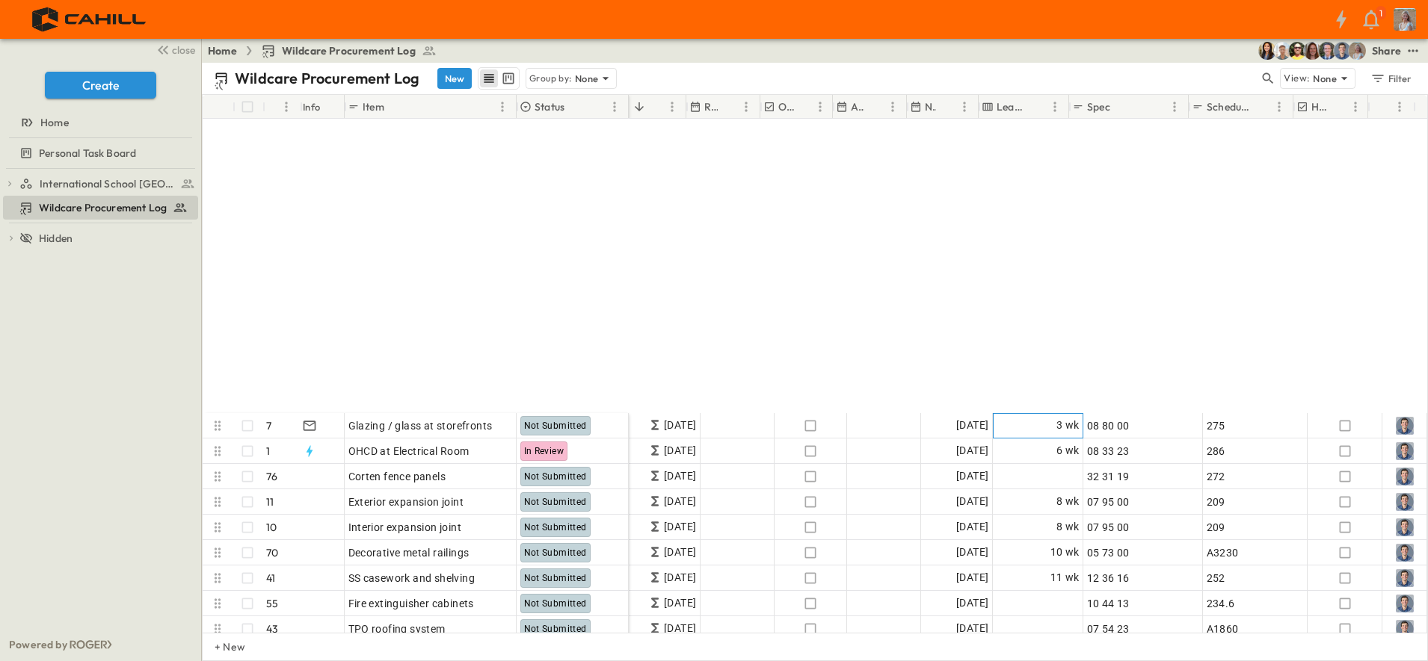
scroll to position [1096, 514]
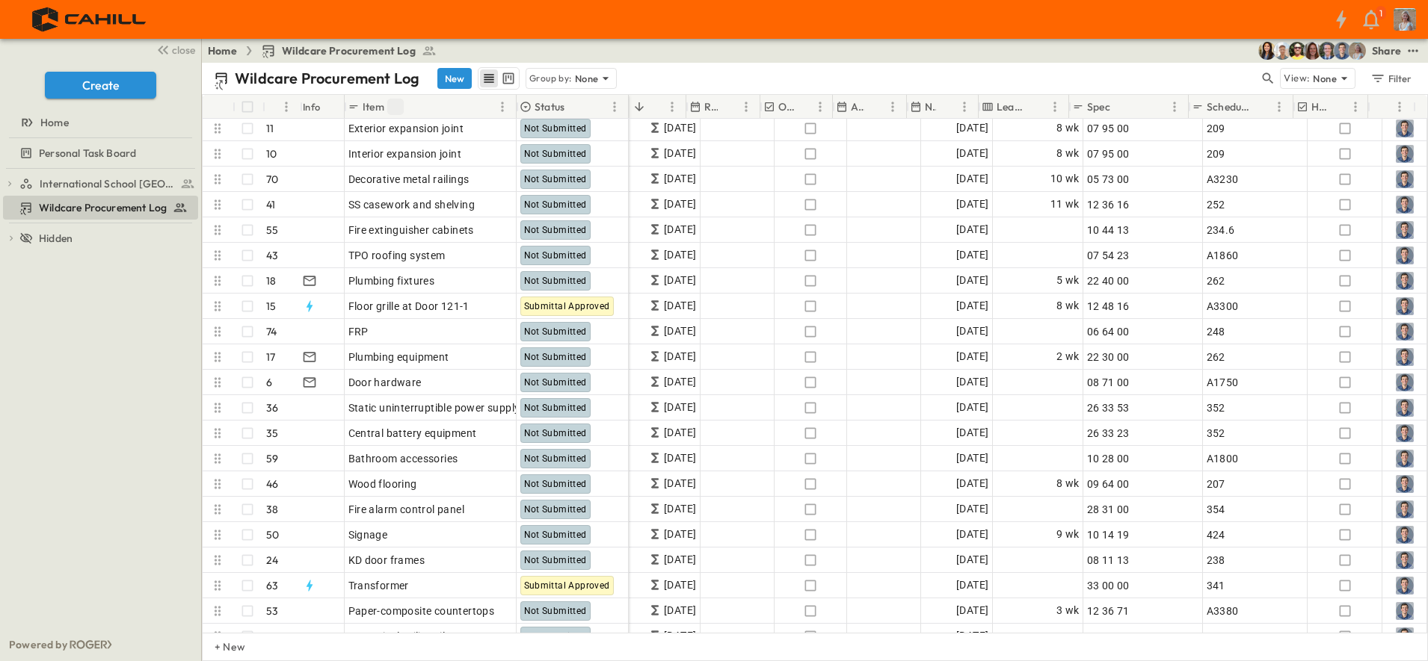
click at [397, 105] on icon "Sort" at bounding box center [395, 106] width 9 height 9
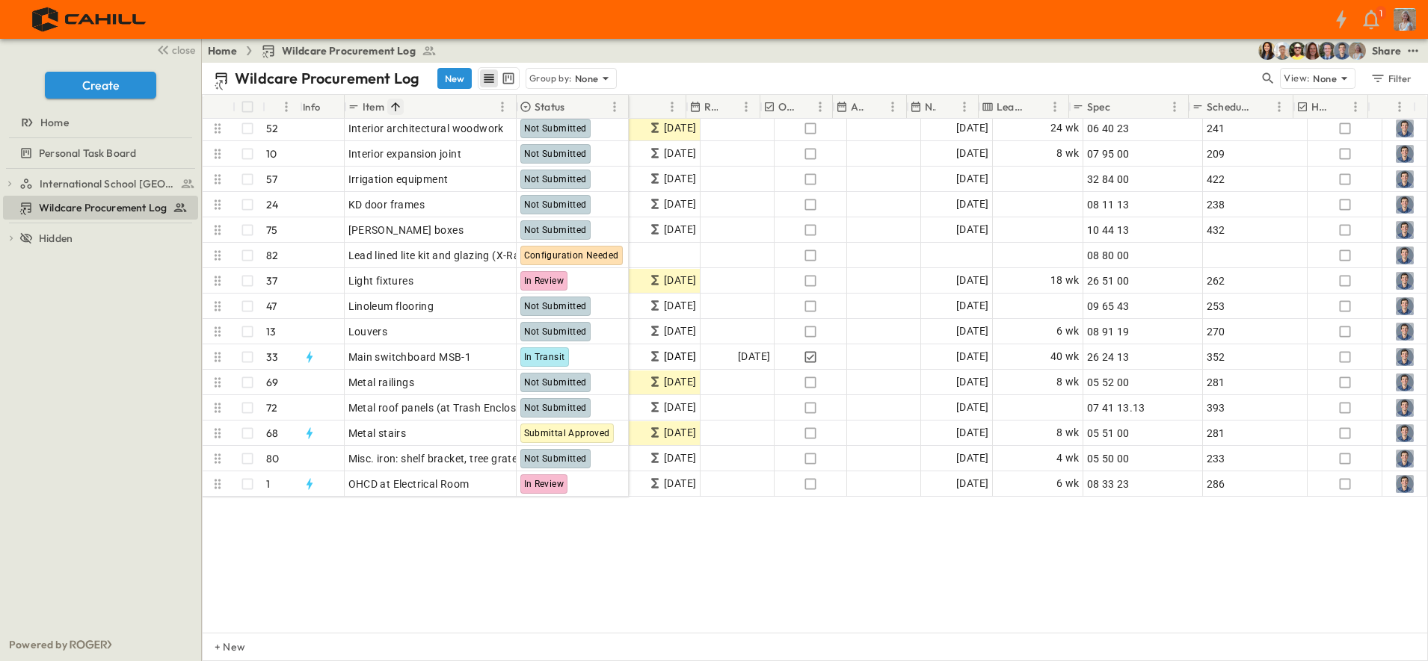
scroll to position [985, 514]
